Goal: Task Accomplishment & Management: Manage account settings

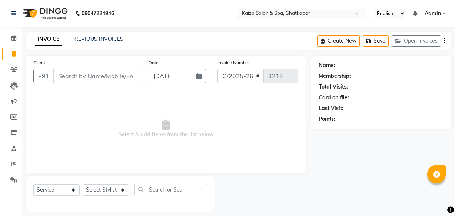
select select "service"
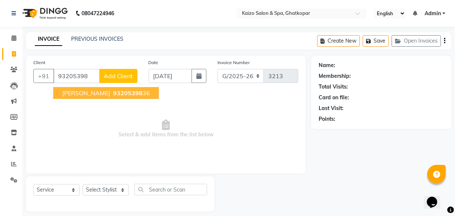
click at [113, 94] on span "93205398" at bounding box center [128, 92] width 30 height 7
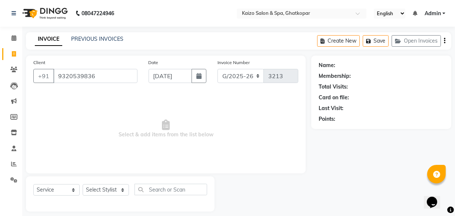
type input "9320539836"
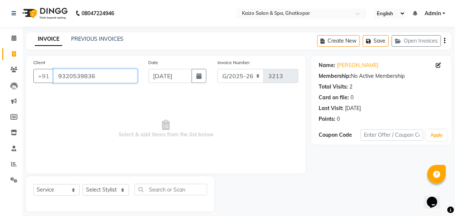
drag, startPoint x: 59, startPoint y: 76, endPoint x: 104, endPoint y: 77, distance: 44.4
click at [104, 77] on input "9320539836" at bounding box center [95, 76] width 84 height 14
click at [11, 68] on icon at bounding box center [13, 70] width 7 height 6
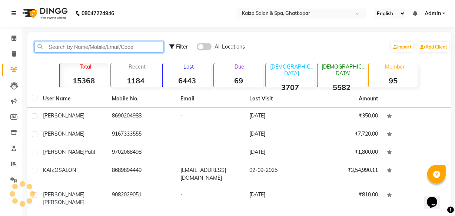
click at [92, 44] on input "text" at bounding box center [98, 46] width 129 height 11
paste input "9320539836"
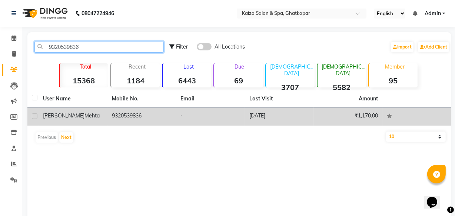
type input "9320539836"
click at [36, 116] on label at bounding box center [35, 116] width 6 height 6
click at [36, 116] on input "checkbox" at bounding box center [34, 116] width 5 height 5
checkbox input "true"
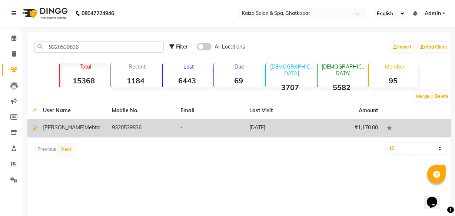
drag, startPoint x: 111, startPoint y: 129, endPoint x: 152, endPoint y: 128, distance: 40.7
click at [152, 128] on td "9320539836" at bounding box center [141, 128] width 69 height 18
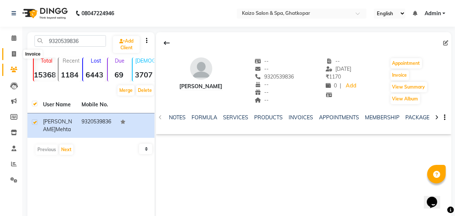
click at [10, 52] on span at bounding box center [13, 54] width 13 height 9
select select "service"
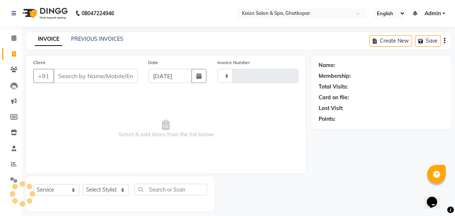
scroll to position [7, 0]
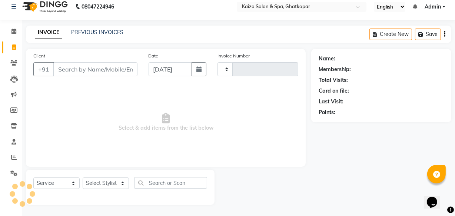
type input "3213"
select select "3500"
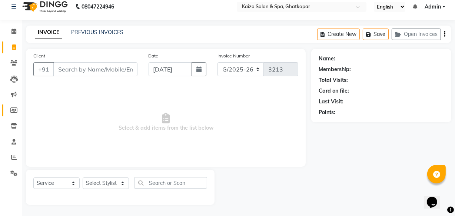
click at [11, 105] on link "Members" at bounding box center [11, 110] width 18 height 12
select select
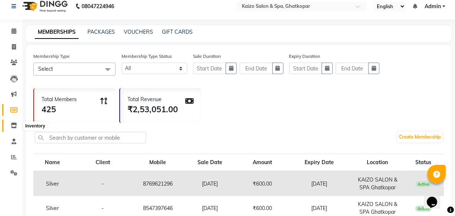
click at [12, 124] on icon at bounding box center [14, 126] width 6 height 6
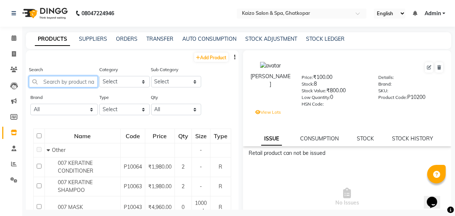
click at [61, 83] on input "text" at bounding box center [63, 81] width 69 height 11
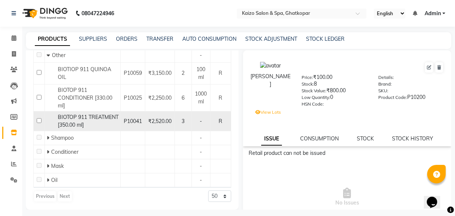
scroll to position [111, 0]
type input "911"
click at [37, 118] on input "checkbox" at bounding box center [39, 120] width 5 height 5
checkbox input "true"
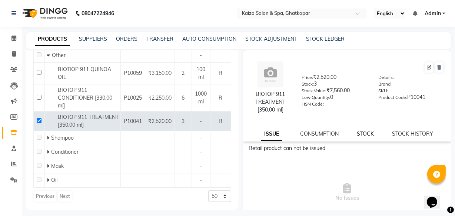
click at [358, 133] on link "STOCK" at bounding box center [364, 133] width 17 height 7
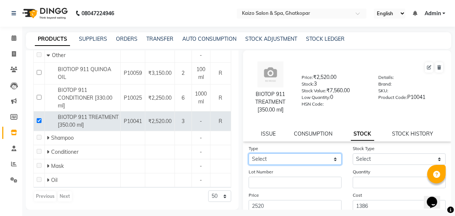
click at [281, 159] on select "Select In Out" at bounding box center [294, 158] width 93 height 11
select select "in"
click at [248, 153] on select "Select In Out" at bounding box center [294, 158] width 93 height 11
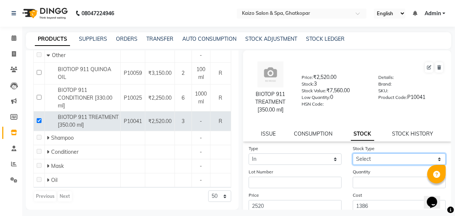
click at [365, 156] on select "Select New Stock Adjustment Return Other" at bounding box center [398, 158] width 93 height 11
select select "new stock"
click at [352, 153] on select "Select New Stock Adjustment Return Other" at bounding box center [398, 158] width 93 height 11
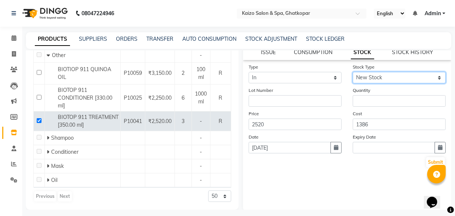
scroll to position [83, 0]
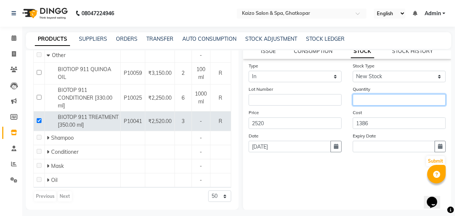
click at [368, 97] on input "number" at bounding box center [398, 99] width 93 height 11
type input "2"
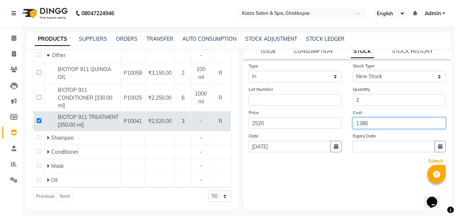
click at [375, 125] on input "1386" at bounding box center [398, 122] width 93 height 11
type input "1"
type input "2250"
click at [434, 147] on button "button" at bounding box center [439, 146] width 11 height 11
select select "9"
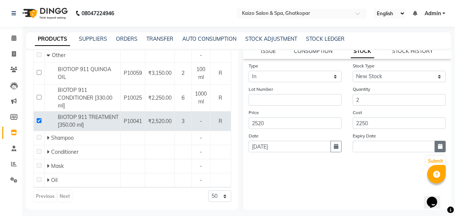
select select "2025"
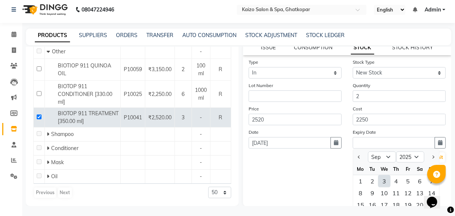
scroll to position [5, 0]
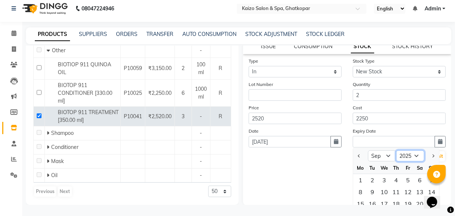
click at [410, 156] on select "2015 2016 2017 2018 2019 2020 2021 2022 2023 2024 2025 2026 2027 2028 2029 2030…" at bounding box center [410, 155] width 28 height 11
click at [396, 151] on select "2015 2016 2017 2018 2019 2020 2021 2022 2023 2024 2025 2026 2027 2028 2029 2030…" at bounding box center [410, 155] width 28 height 11
click at [372, 141] on input "text" at bounding box center [393, 141] width 82 height 11
click at [373, 155] on select "Jan Feb Mar Apr May Jun [DATE] Aug Sep Oct Nov Dec" at bounding box center [382, 155] width 28 height 11
click at [368, 151] on select "Jan Feb Mar Apr May Jun [DATE] Aug Sep Oct Nov Dec" at bounding box center [382, 155] width 28 height 11
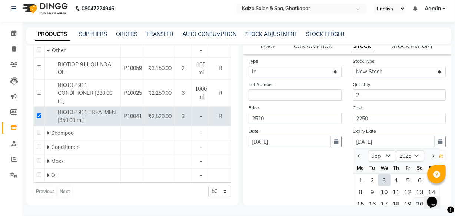
click at [417, 202] on div "20" at bounding box center [419, 204] width 12 height 12
type input "[DATE]"
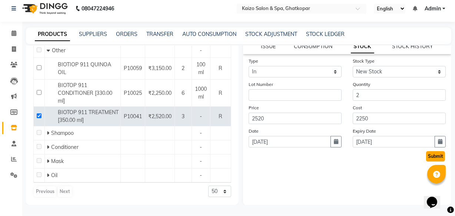
click at [431, 155] on button "Submit" at bounding box center [435, 156] width 19 height 10
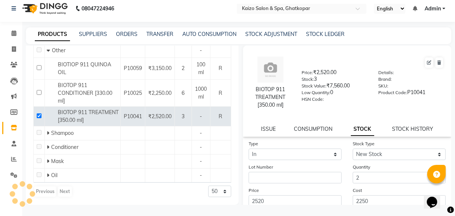
scroll to position [111, 0]
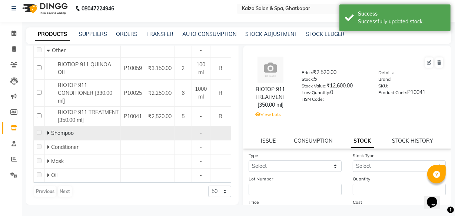
click at [48, 133] on icon at bounding box center [48, 132] width 3 height 5
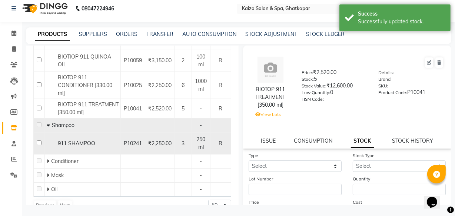
click at [37, 145] on input "checkbox" at bounding box center [39, 142] width 5 height 5
checkbox input "true"
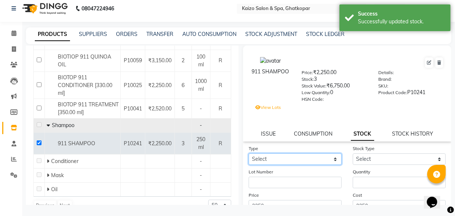
click at [276, 164] on select "Select In Out" at bounding box center [294, 158] width 93 height 11
select select "in"
click at [248, 155] on select "Select In Out" at bounding box center [294, 158] width 93 height 11
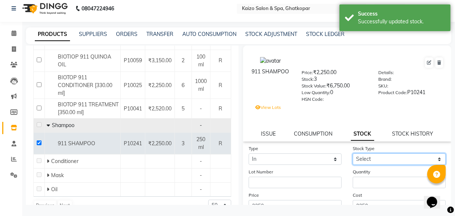
click at [356, 158] on select "Select New Stock Adjustment Return Other" at bounding box center [398, 158] width 93 height 11
select select "new stock"
click at [352, 155] on select "Select New Stock Adjustment Return Other" at bounding box center [398, 158] width 93 height 11
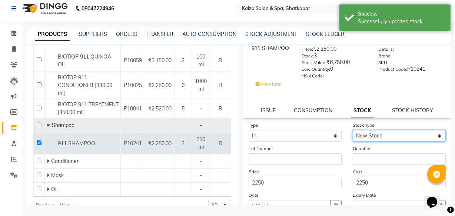
scroll to position [89, 0]
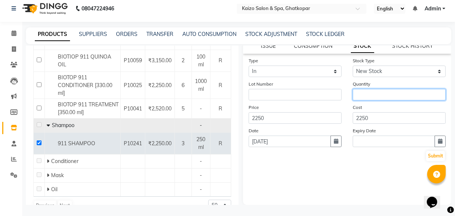
click at [378, 100] on input "number" at bounding box center [398, 94] width 93 height 11
type input "1"
type input "2"
click at [440, 140] on button "button" at bounding box center [439, 140] width 11 height 11
select select "9"
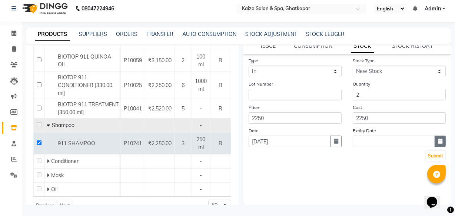
select select "2025"
click at [437, 143] on icon "button" at bounding box center [439, 140] width 4 height 5
select select "9"
select select "2025"
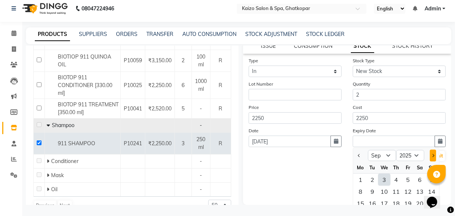
click at [432, 157] on button "Next month" at bounding box center [432, 156] width 6 height 12
click at [356, 158] on button "Previous month" at bounding box center [359, 156] width 6 height 12
select select "9"
drag, startPoint x: 447, startPoint y: 180, endPoint x: 23, endPoint y: 13, distance: 454.9
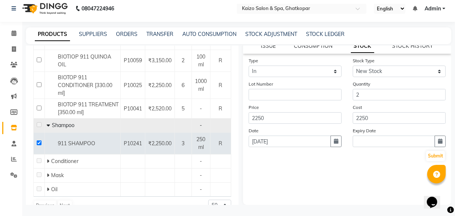
scroll to position [87, 0]
click at [434, 144] on button "button" at bounding box center [439, 141] width 11 height 11
select select "9"
select select "2025"
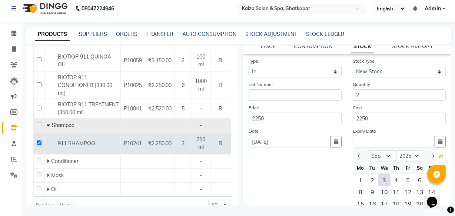
scroll to position [89, 0]
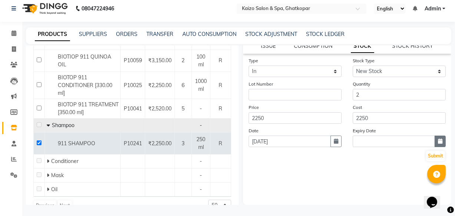
click at [434, 138] on button "button" at bounding box center [439, 140] width 11 height 11
select select "9"
select select "2025"
click at [437, 144] on icon "button" at bounding box center [439, 140] width 4 height 5
select select "9"
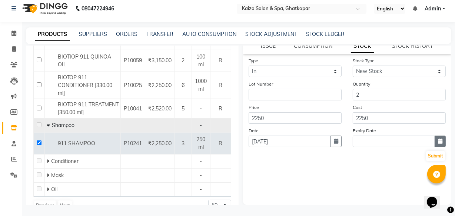
select select "2025"
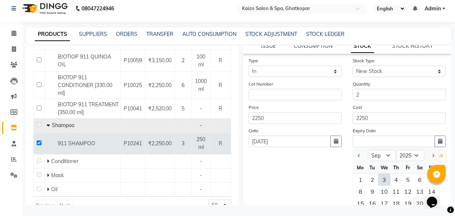
click at [422, 201] on div "20" at bounding box center [419, 203] width 12 height 12
type input "[DATE]"
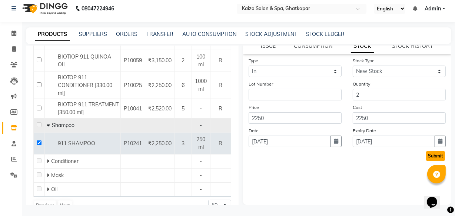
click at [428, 152] on button "Submit" at bounding box center [435, 156] width 19 height 10
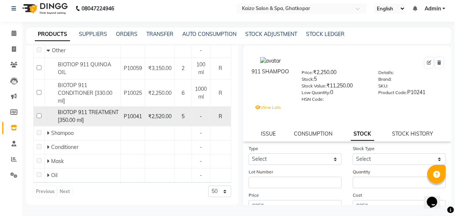
scroll to position [111, 0]
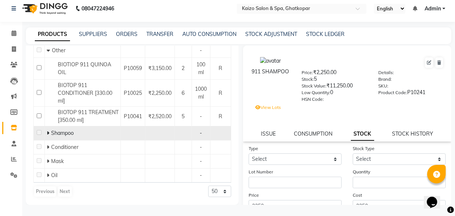
click at [48, 133] on icon at bounding box center [48, 132] width 3 height 5
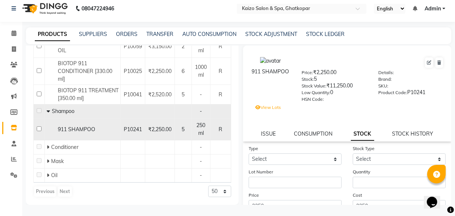
scroll to position [133, 0]
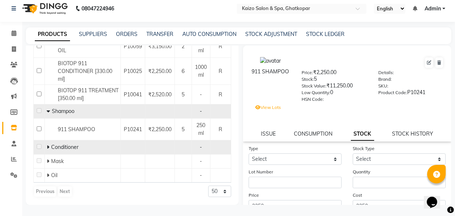
click at [47, 147] on icon at bounding box center [48, 146] width 3 height 5
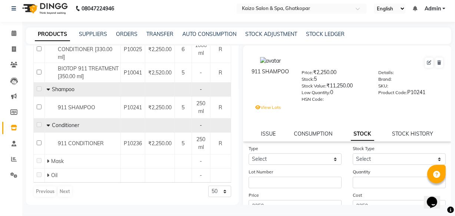
scroll to position [154, 0]
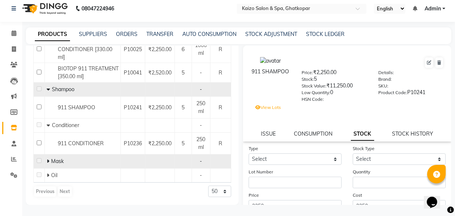
click at [47, 160] on icon at bounding box center [48, 160] width 3 height 5
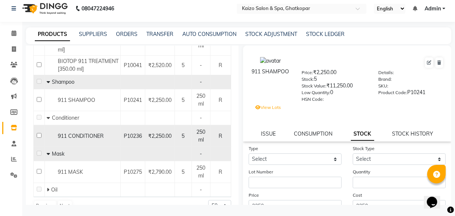
scroll to position [176, 0]
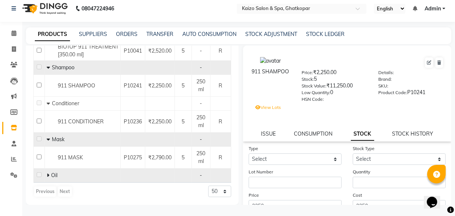
click at [48, 174] on icon at bounding box center [48, 174] width 3 height 5
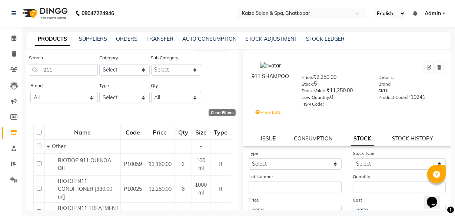
scroll to position [0, 0]
